Goal: Information Seeking & Learning: Learn about a topic

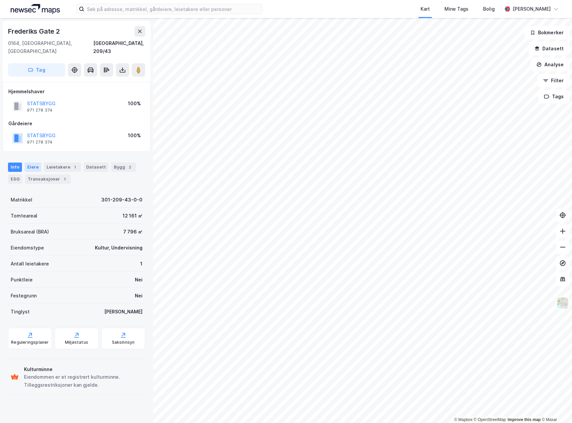
click at [33, 162] on div "Eiere" at bounding box center [33, 166] width 17 height 9
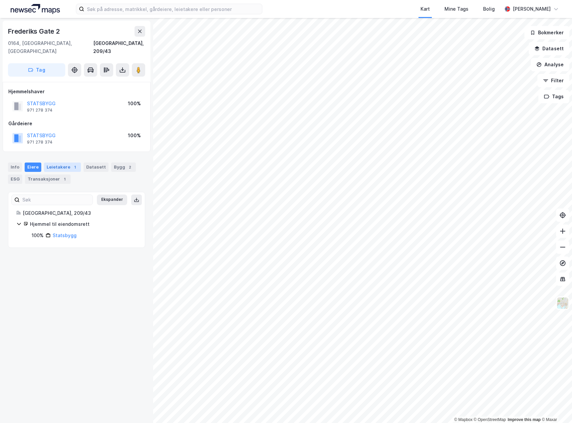
click at [61, 162] on div "Leietakere 1" at bounding box center [62, 166] width 37 height 9
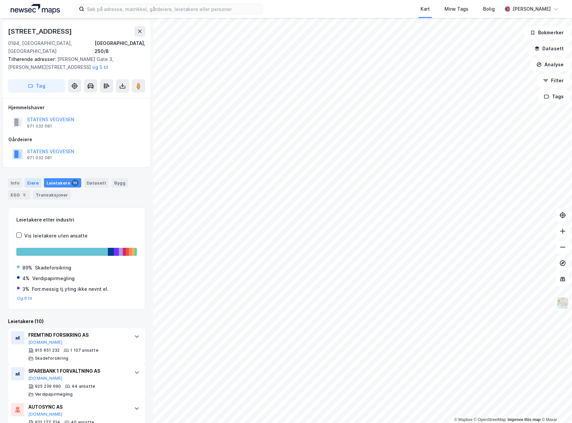
click at [30, 178] on div "Eiere" at bounding box center [33, 182] width 17 height 9
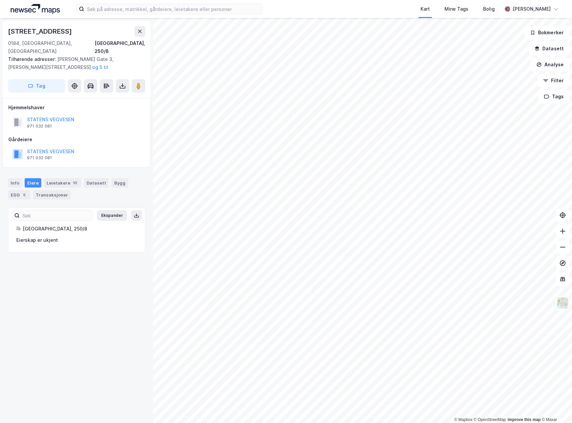
click at [16, 170] on div "Info [PERSON_NAME] 10 Datasett Bygg ESG 5 Transaksjoner" at bounding box center [76, 186] width 153 height 32
click at [12, 178] on div "Info" at bounding box center [15, 182] width 14 height 9
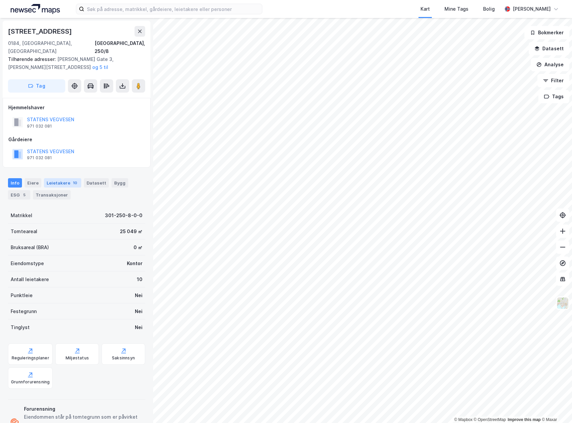
click at [53, 178] on div "Leietakere 10" at bounding box center [62, 182] width 37 height 9
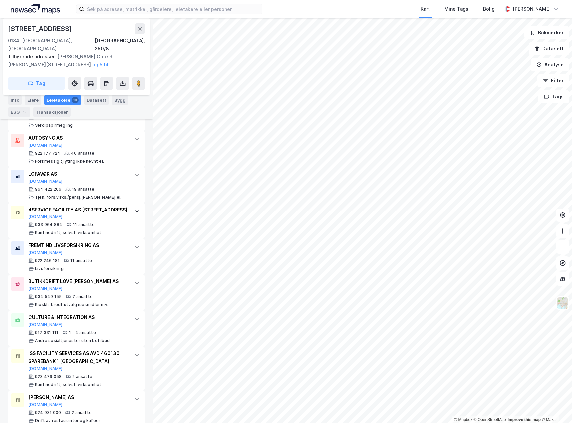
scroll to position [281, 0]
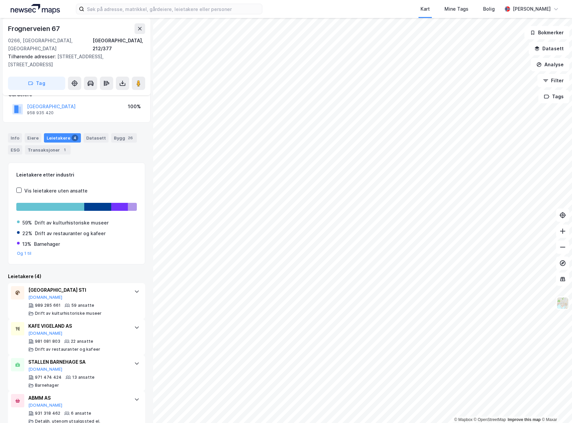
scroll to position [49, 0]
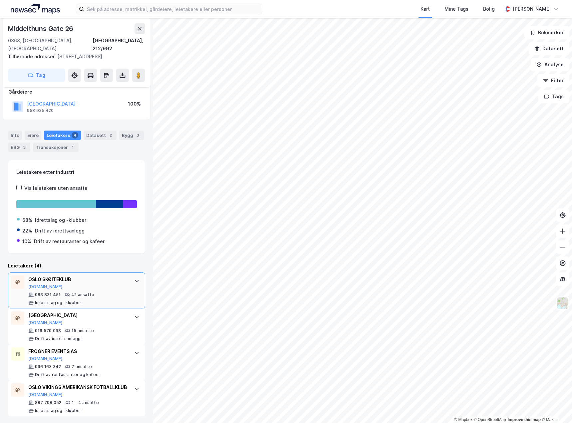
scroll to position [41, 0]
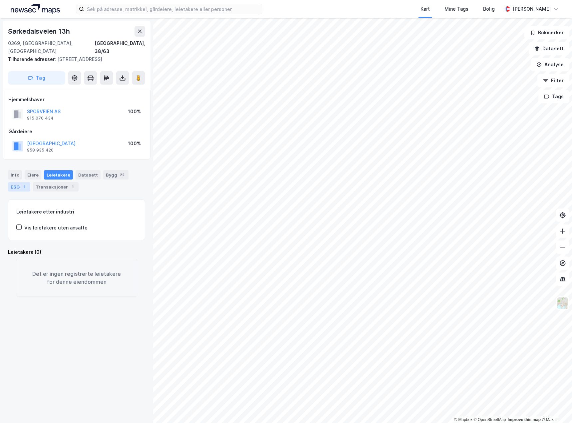
click at [15, 182] on div "ESG 1" at bounding box center [19, 186] width 22 height 9
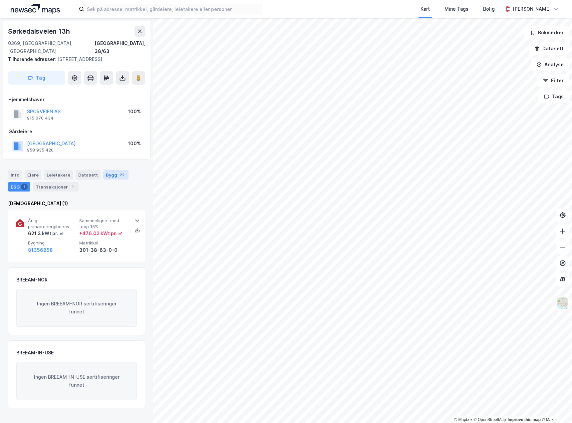
click at [116, 170] on div "Bygg 22" at bounding box center [115, 174] width 25 height 9
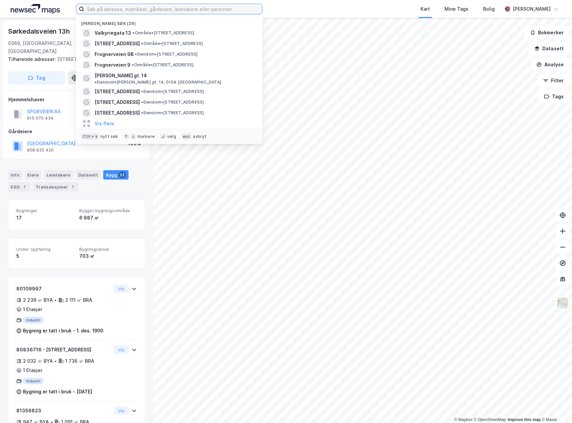
click at [135, 10] on input at bounding box center [173, 9] width 178 height 10
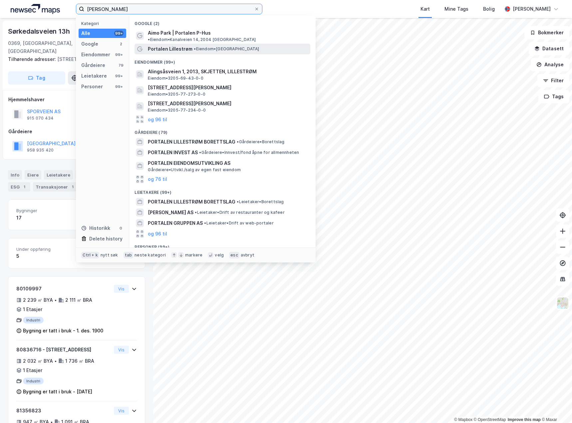
type input "[PERSON_NAME]"
click at [179, 45] on span "Portalen Lillestrøm" at bounding box center [170, 49] width 45 height 8
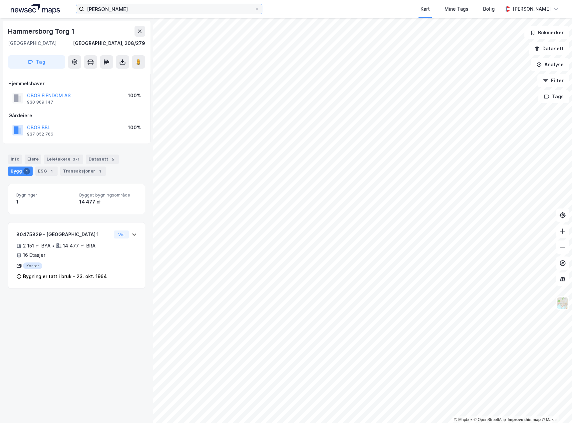
click at [189, 8] on input "[PERSON_NAME]" at bounding box center [169, 9] width 170 height 10
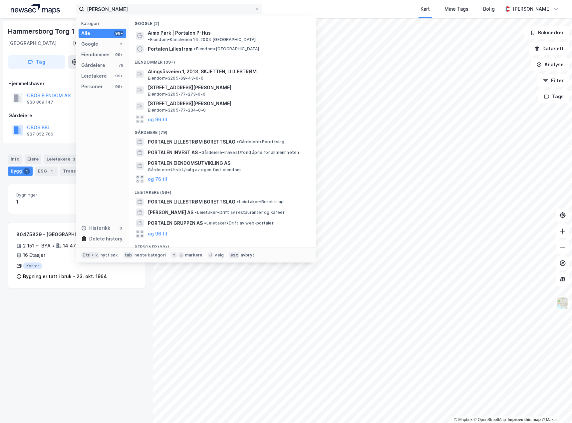
click at [255, 7] on icon at bounding box center [257, 9] width 4 height 4
click at [254, 7] on input "[PERSON_NAME]" at bounding box center [169, 9] width 170 height 10
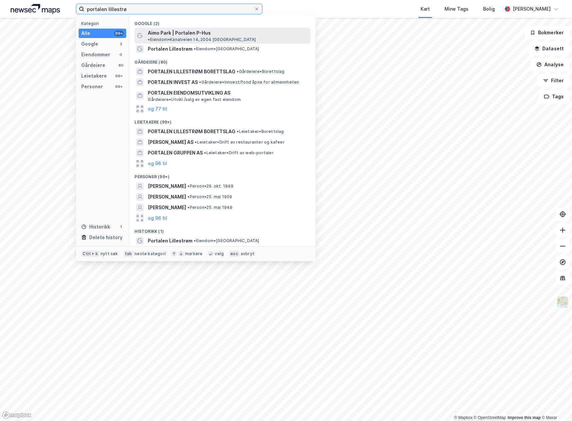
type input "portalen lillestrø"
click at [205, 29] on span "Aimo Park | Portalen P-Hus" at bounding box center [179, 33] width 63 height 8
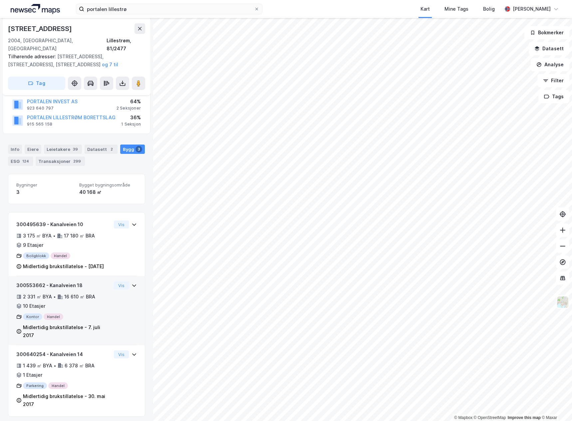
scroll to position [85, 0]
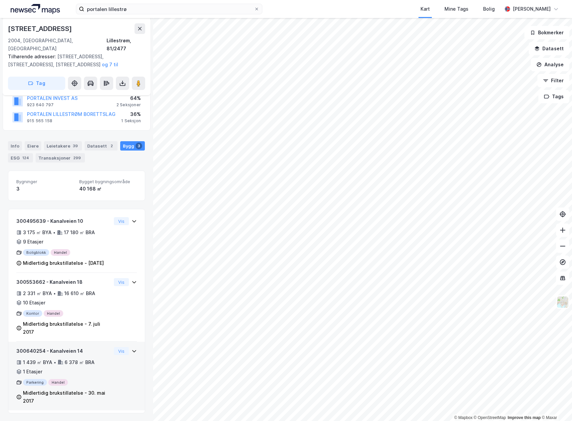
scroll to position [85, 0]
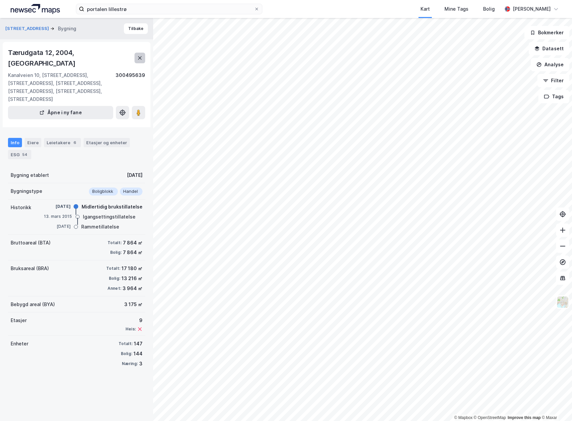
click at [143, 53] on button at bounding box center [139, 58] width 11 height 11
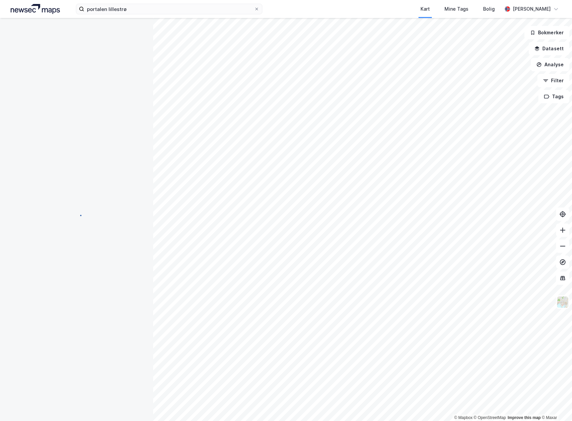
scroll to position [85, 0]
